Goal: Information Seeking & Learning: Understand process/instructions

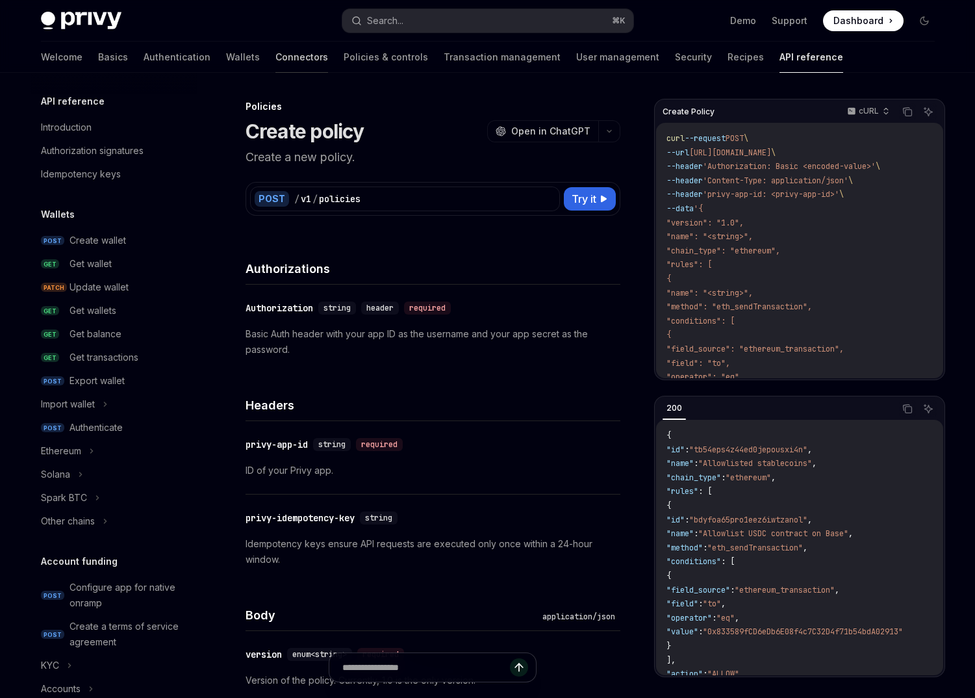
scroll to position [872, 0]
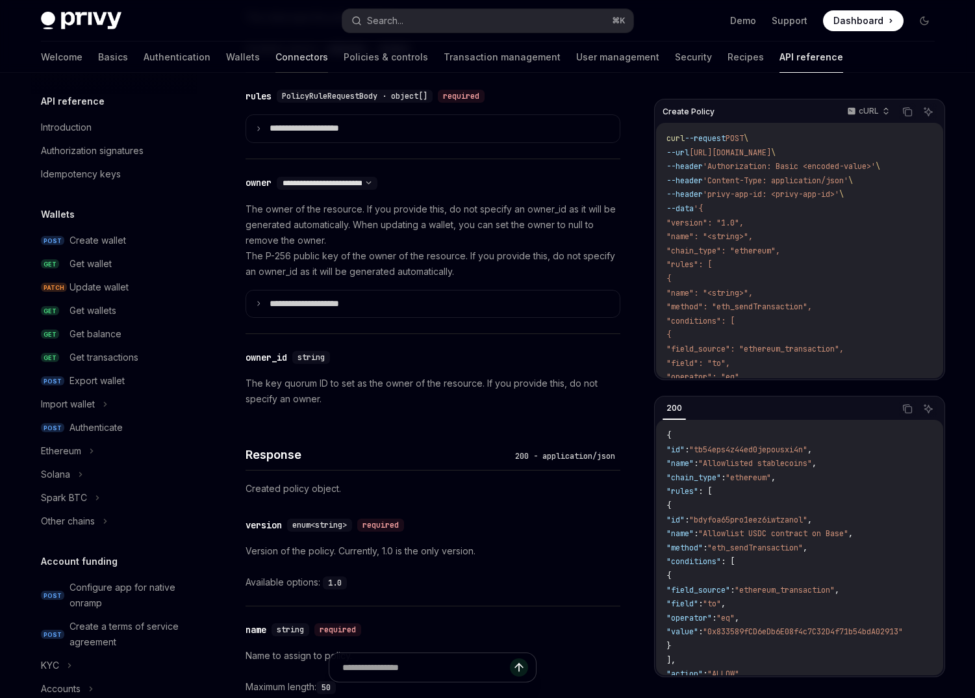
click at [275, 54] on link "Connectors" at bounding box center [301, 57] width 53 height 31
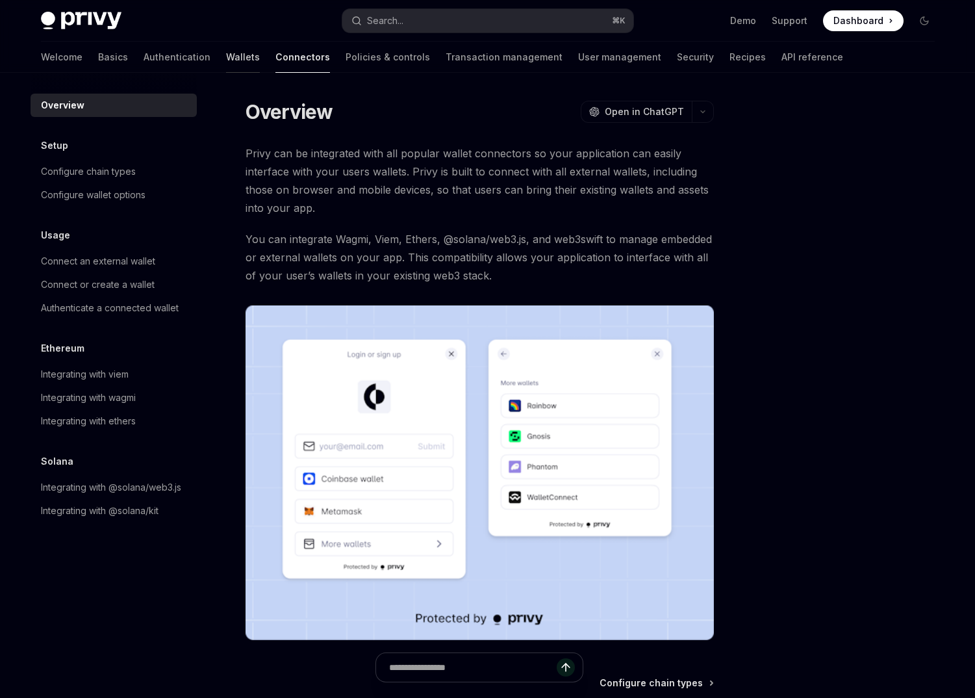
click at [226, 51] on link "Wallets" at bounding box center [243, 57] width 34 height 31
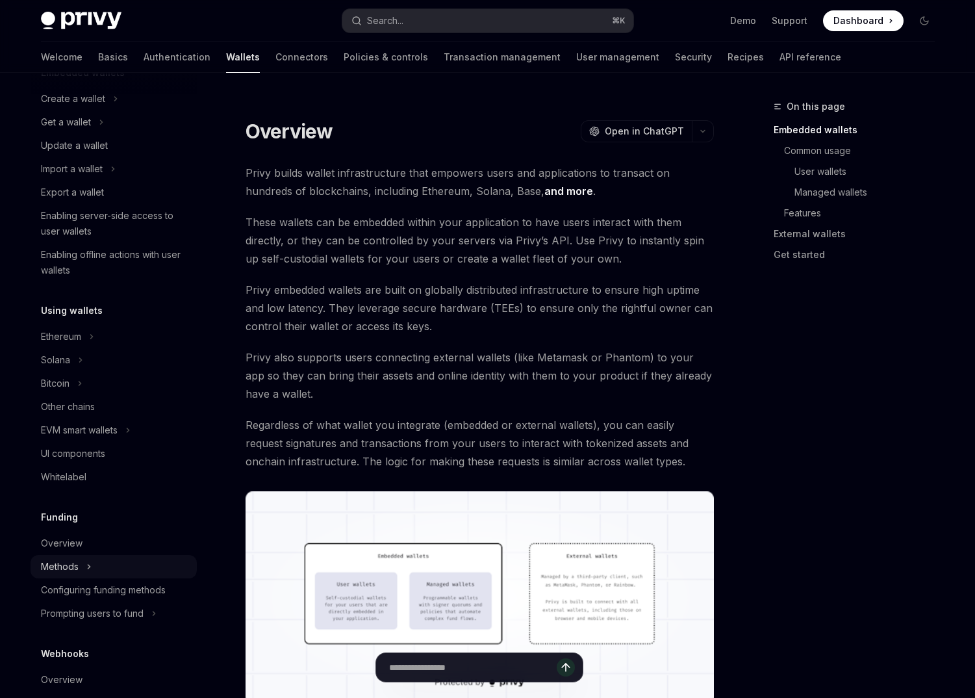
click at [86, 570] on icon at bounding box center [88, 567] width 5 height 16
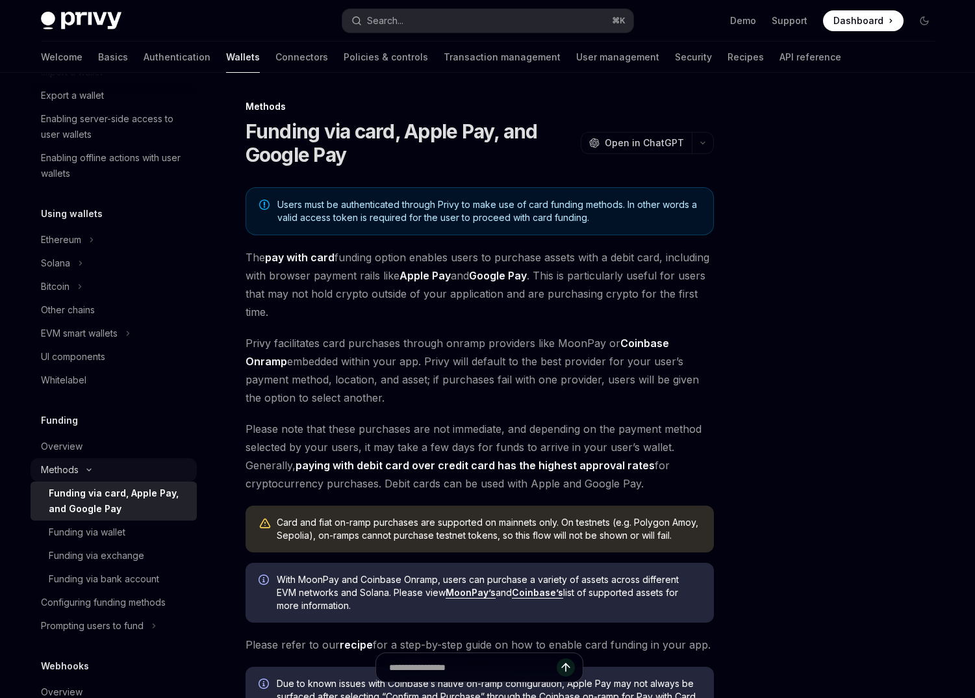
scroll to position [231, 0]
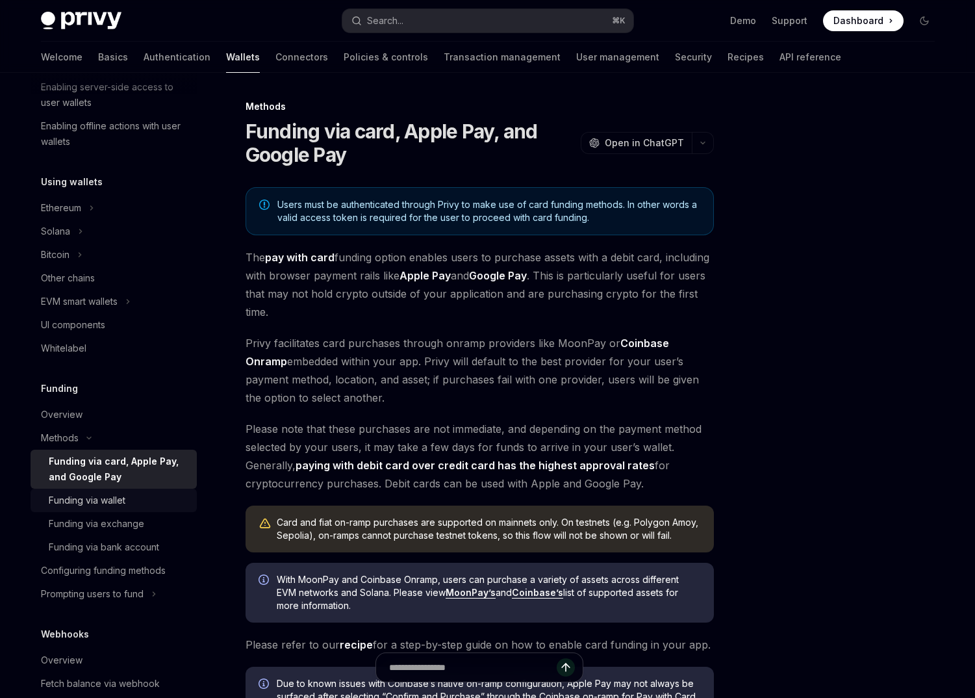
click at [114, 504] on div "Funding via wallet" at bounding box center [87, 500] width 77 height 16
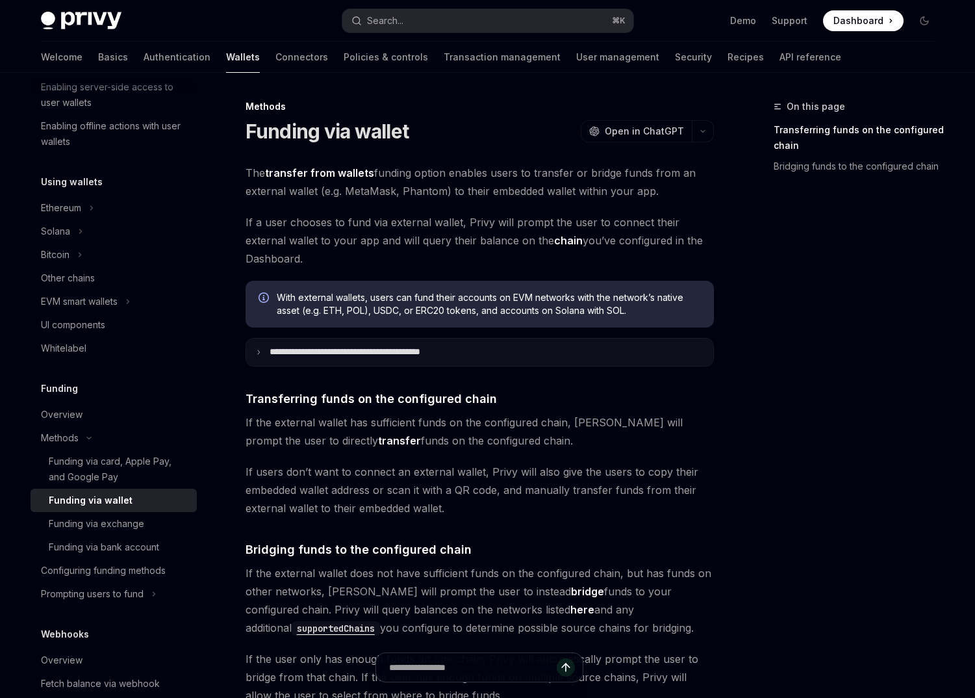
click at [360, 352] on p "**********" at bounding box center [374, 352] width 208 height 12
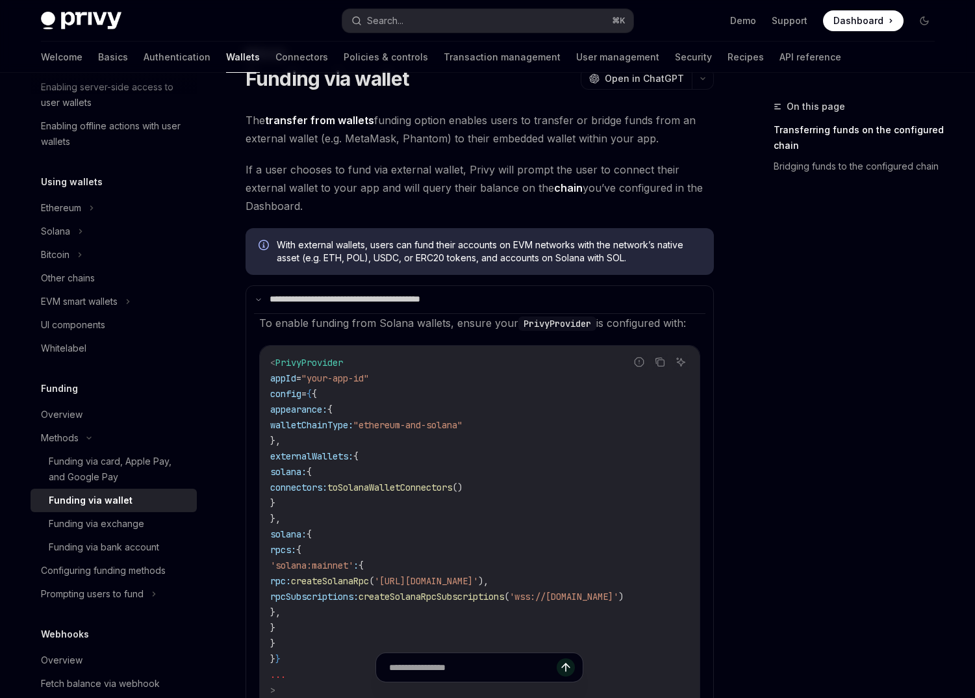
scroll to position [84, 0]
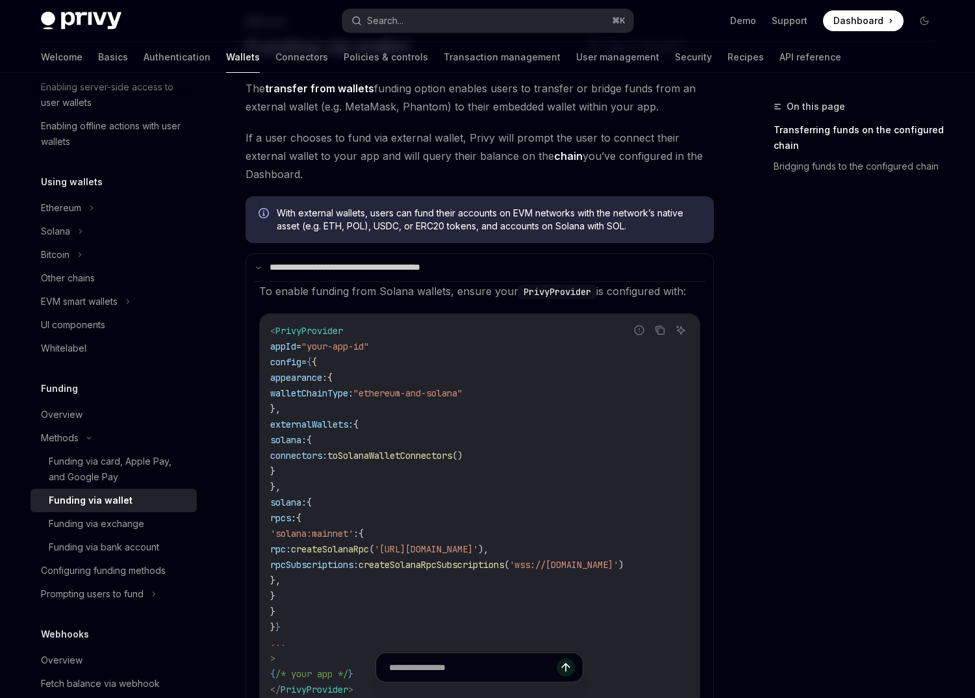
click at [307, 505] on span "solana:" at bounding box center [288, 502] width 36 height 12
drag, startPoint x: 313, startPoint y: 594, endPoint x: 261, endPoint y: 499, distance: 108.7
click at [261, 499] on div "< PrivyProvider appId = "your-app-id" config = { { appearance: { walletChainTyp…" at bounding box center [480, 510] width 440 height 392
copy code "solana: { rpcs: { 'solana:mainnet' : { rpc: createSolanaRpc ( '[URL][DOMAIN_NAM…"
drag, startPoint x: 305, startPoint y: 612, endPoint x: 249, endPoint y: 506, distance: 119.7
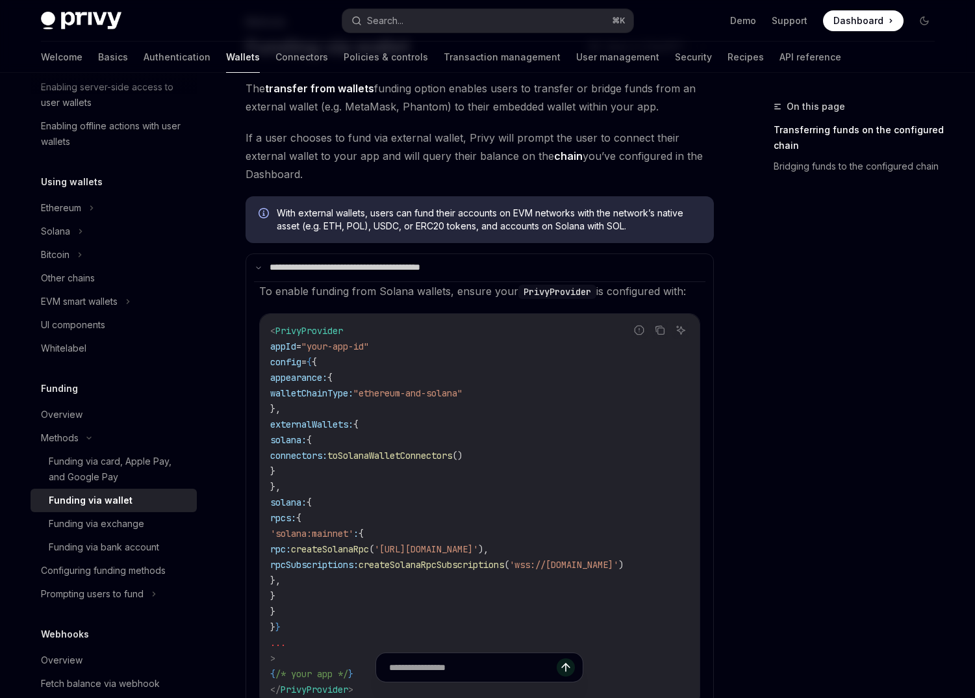
click at [249, 506] on details "**********" at bounding box center [480, 490] width 468 height 475
copy code "solana: { rpcs: { 'solana:mainnet' : { rpc: createSolanaRpc ( '[URL][DOMAIN_NAM…"
click at [190, 313] on link "UI components" at bounding box center [114, 324] width 166 height 23
type textarea "*"
